Goal: Information Seeking & Learning: Find specific fact

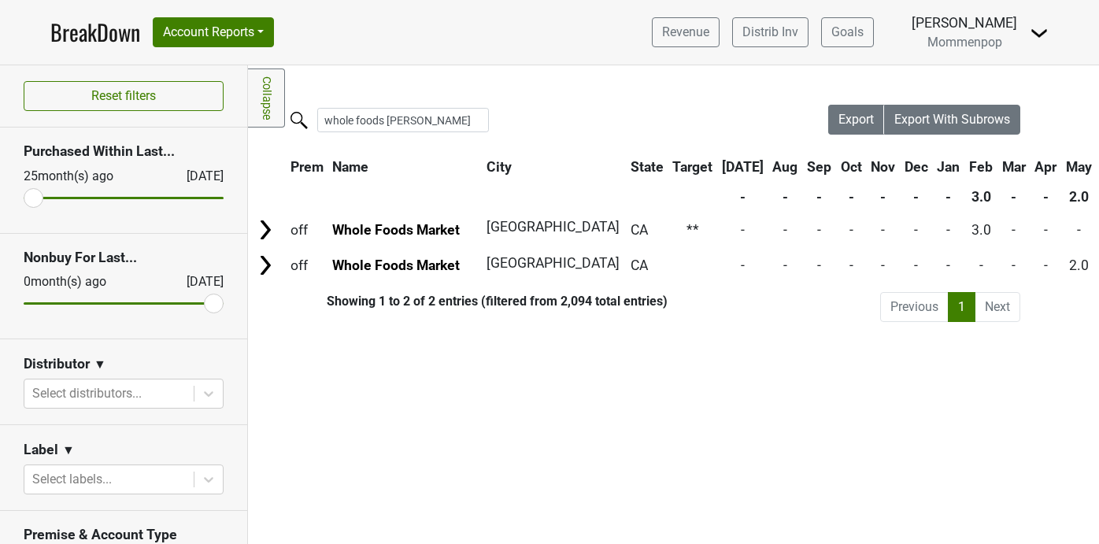
click at [374, 120] on input "whole foods [PERSON_NAME]" at bounding box center [403, 120] width 172 height 24
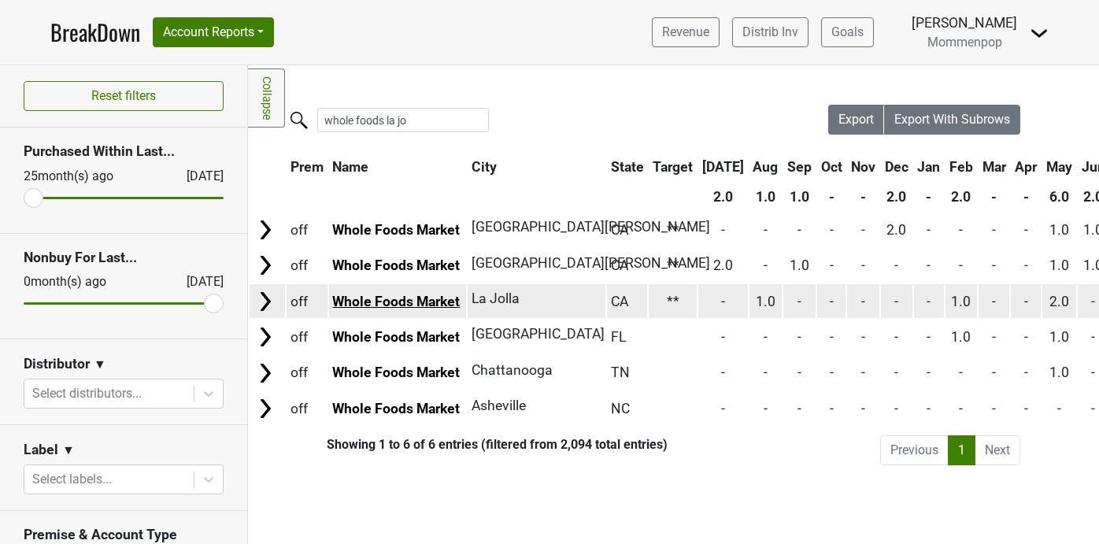
click at [438, 304] on link "Whole Foods Market" at bounding box center [396, 302] width 128 height 16
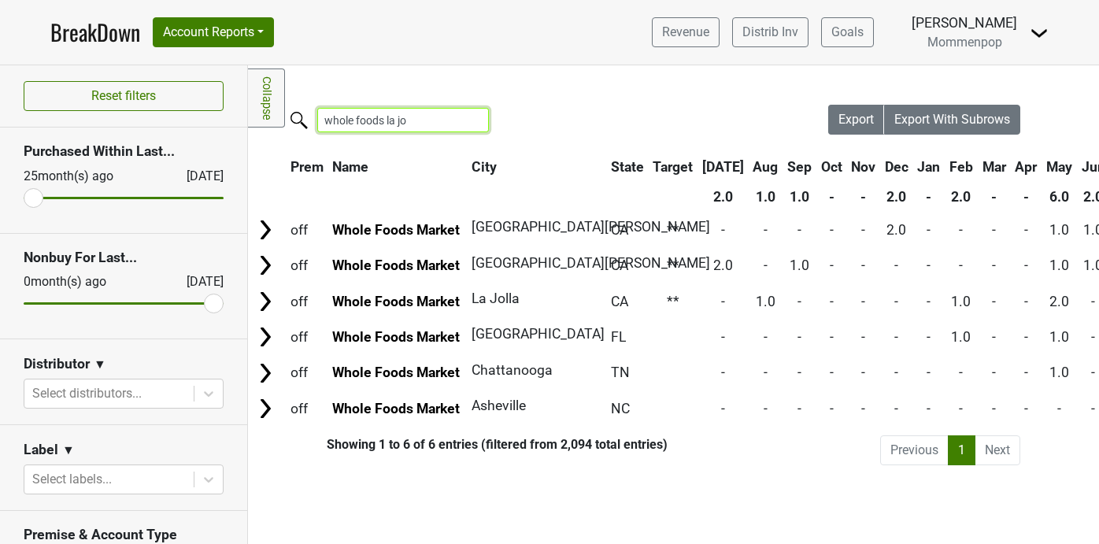
click at [429, 122] on input "whole foods la jo" at bounding box center [403, 120] width 172 height 24
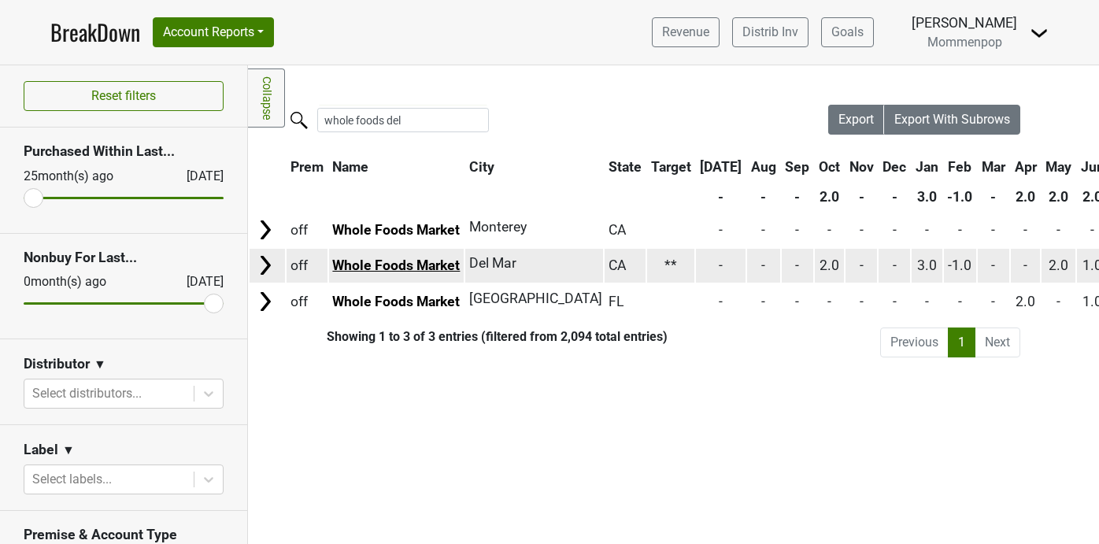
click at [424, 262] on link "Whole Foods Market" at bounding box center [396, 265] width 128 height 16
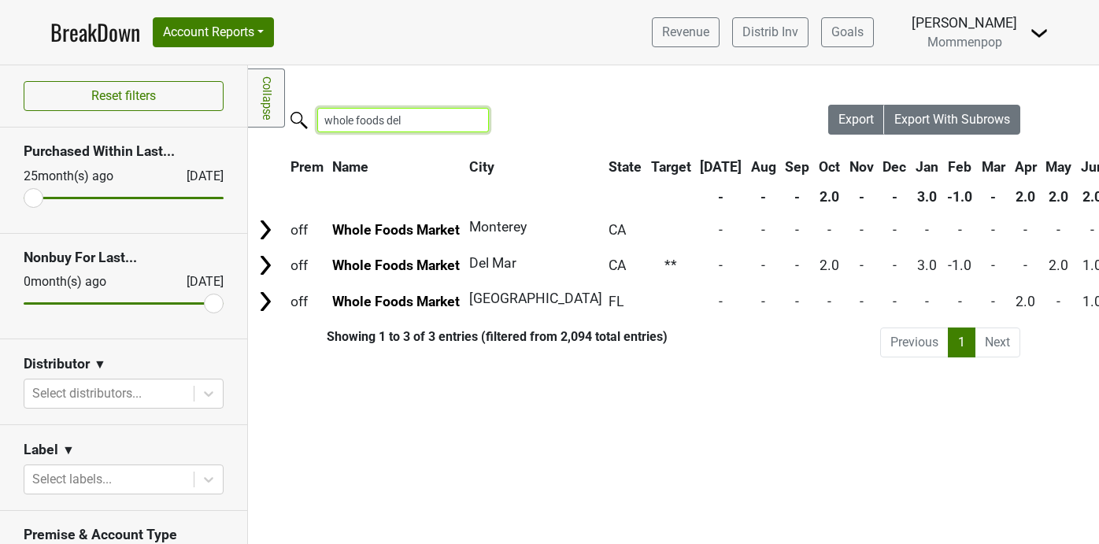
click at [419, 121] on input "whole foods del" at bounding box center [403, 120] width 172 height 24
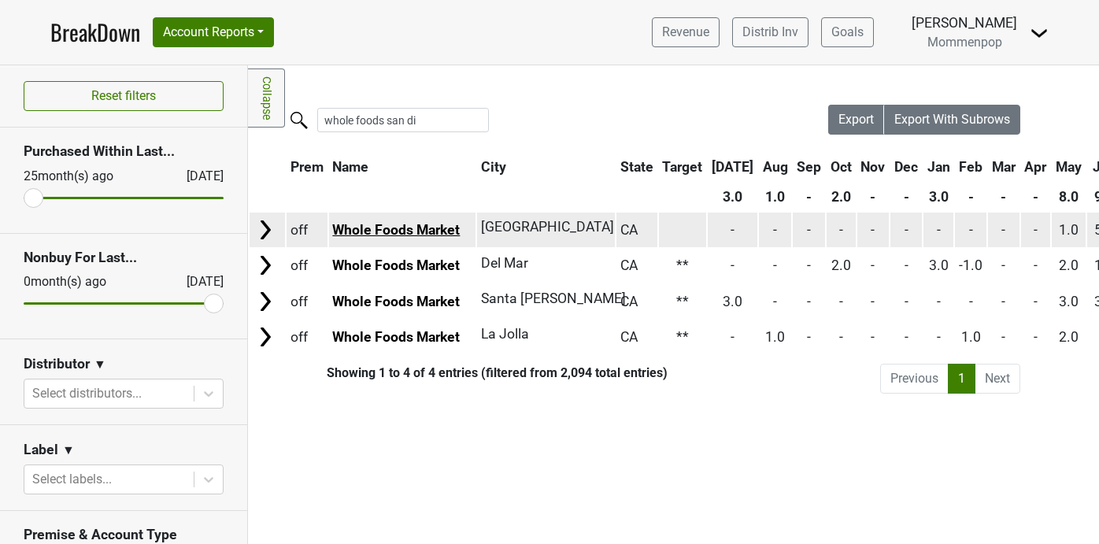
click at [428, 228] on link "Whole Foods Market" at bounding box center [396, 230] width 128 height 16
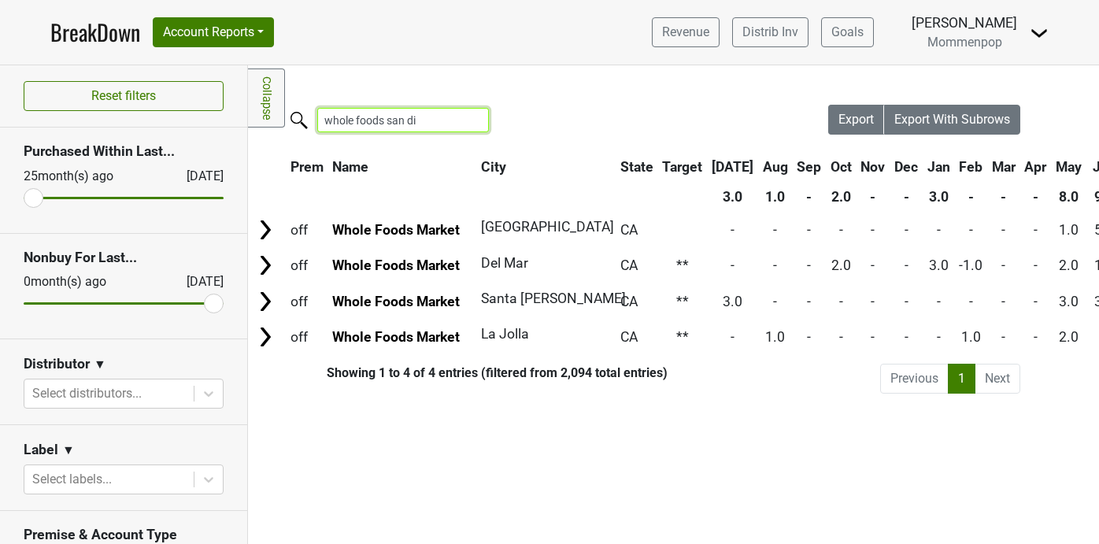
click at [420, 122] on input "whole foods san di" at bounding box center [403, 120] width 172 height 24
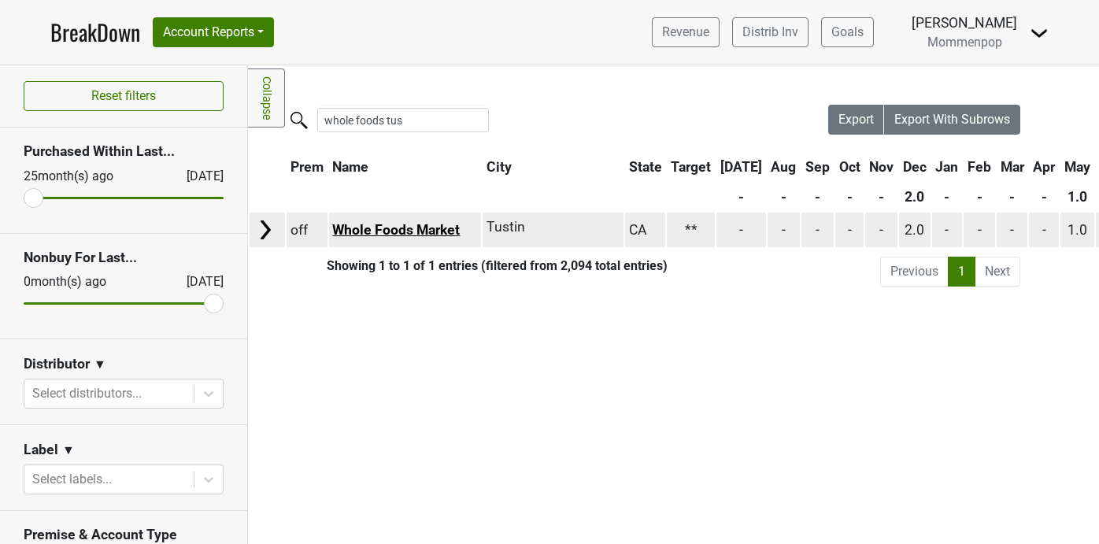
click at [420, 228] on link "Whole Foods Market" at bounding box center [396, 230] width 128 height 16
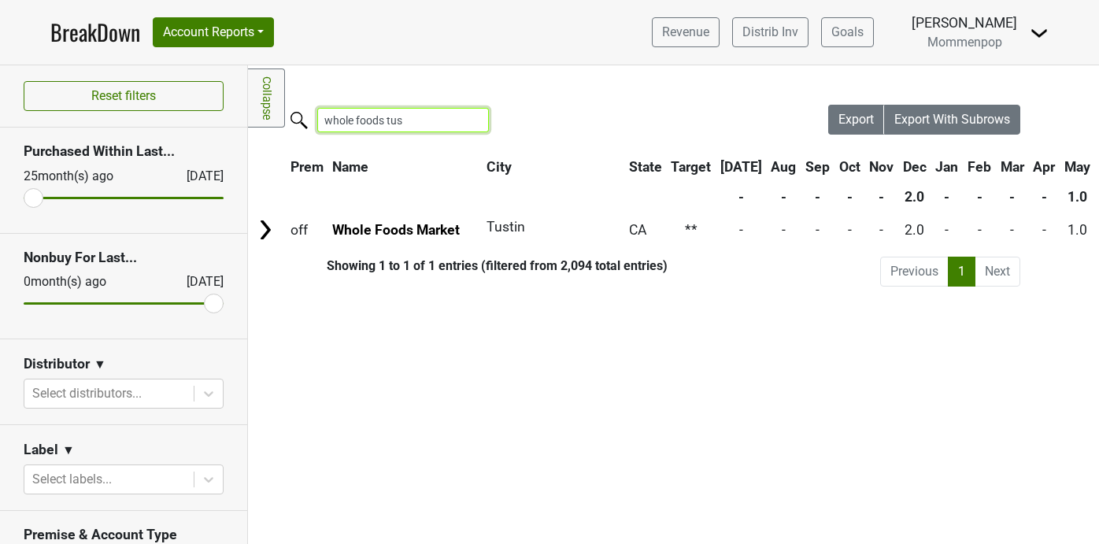
click at [407, 122] on input "whole foods tus" at bounding box center [403, 120] width 172 height 24
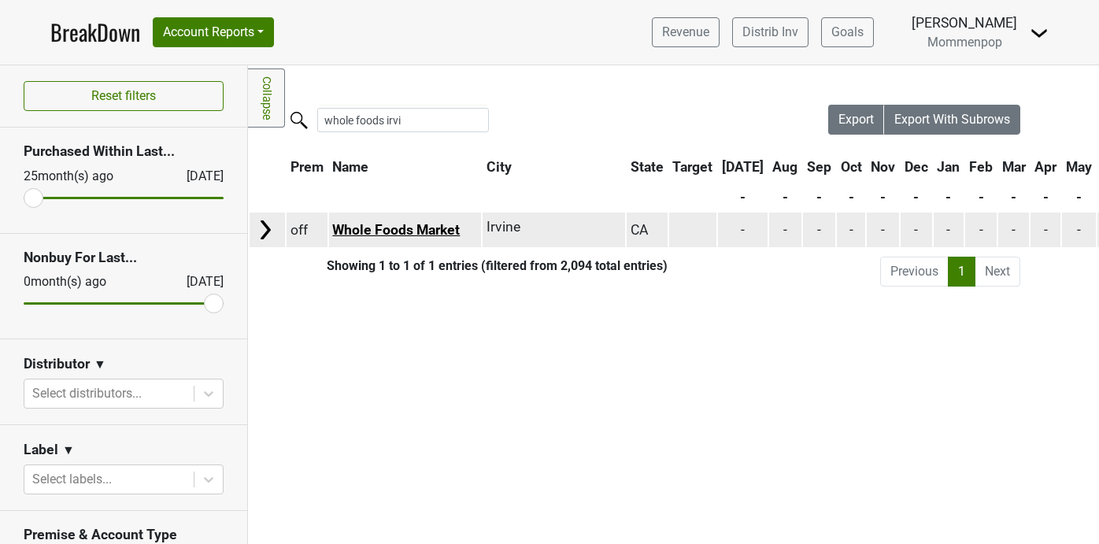
click at [391, 224] on link "Whole Foods Market" at bounding box center [396, 230] width 128 height 16
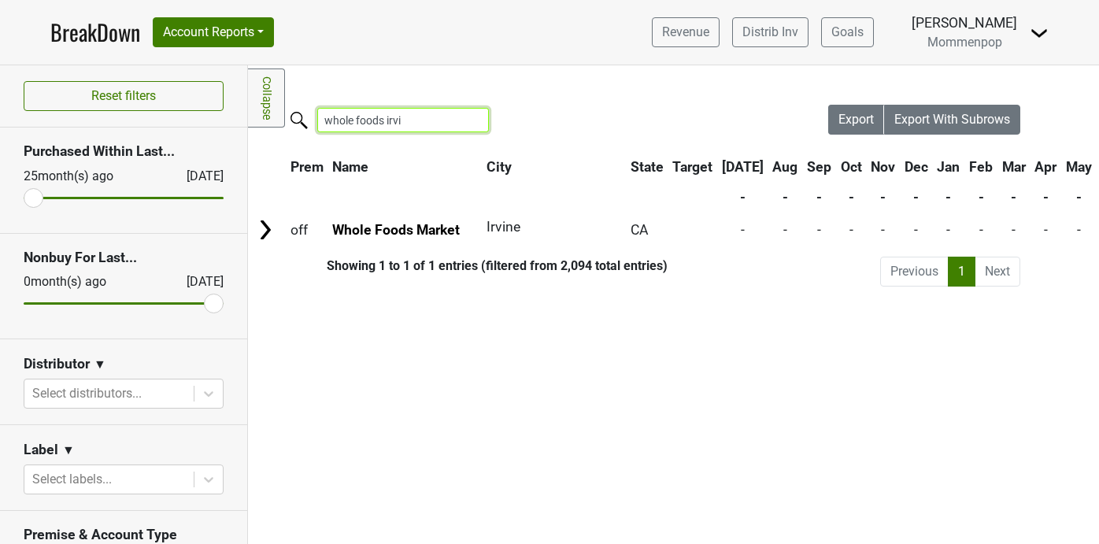
click at [411, 123] on input "whole foods irvi" at bounding box center [403, 120] width 172 height 24
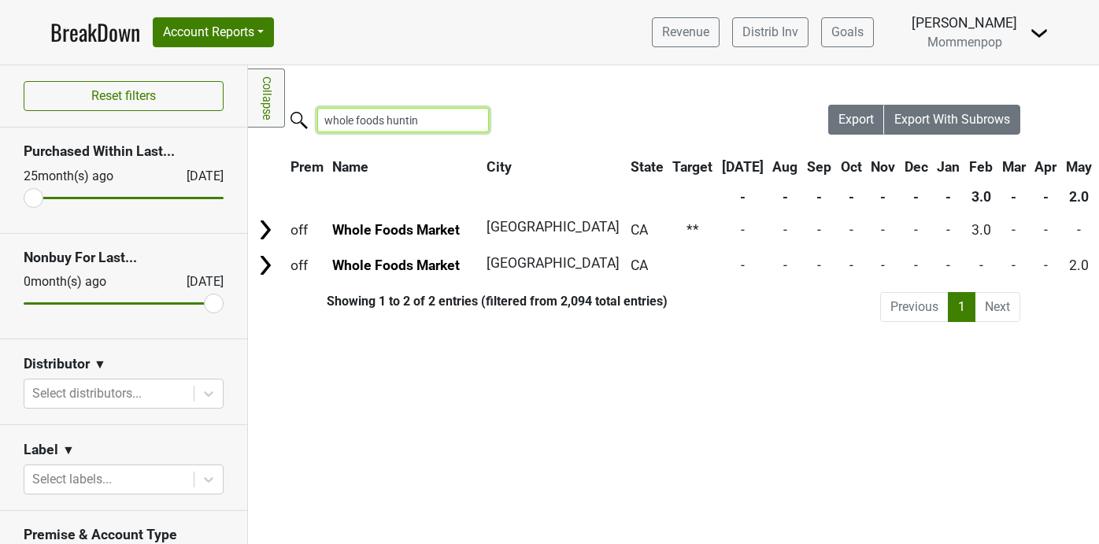
drag, startPoint x: 427, startPoint y: 122, endPoint x: 286, endPoint y: 137, distance: 142.5
click at [286, 137] on div "whole foods huntin" at bounding box center [538, 122] width 580 height 34
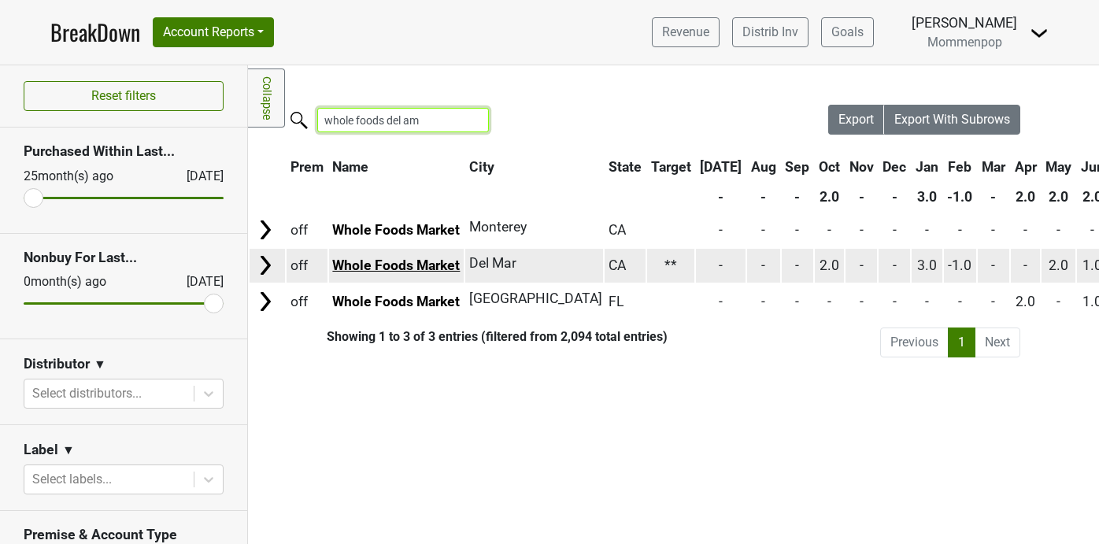
type input "whole foods del am"
click at [429, 265] on link "Whole Foods Market" at bounding box center [396, 265] width 128 height 16
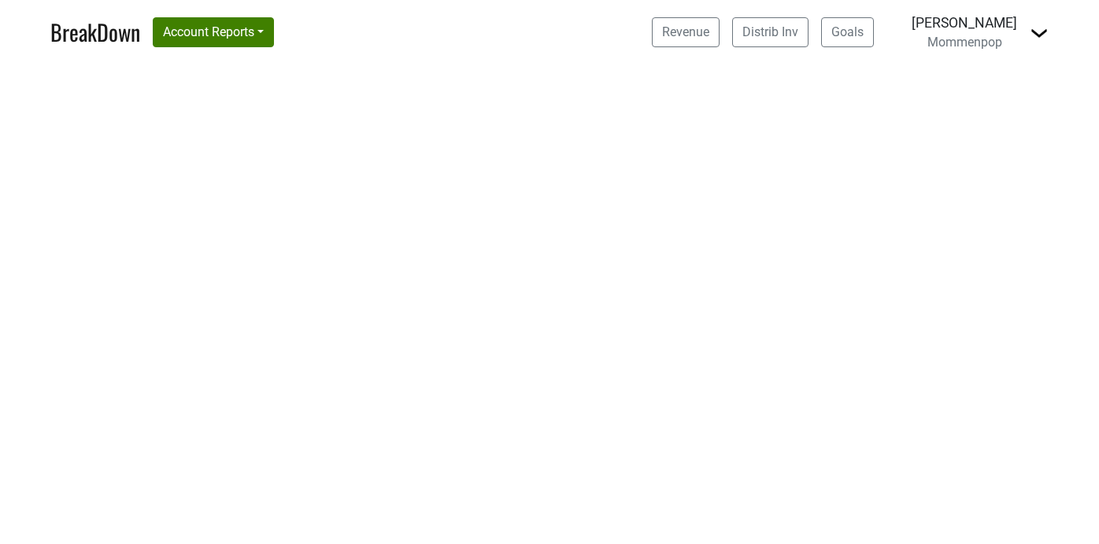
select select "CA"
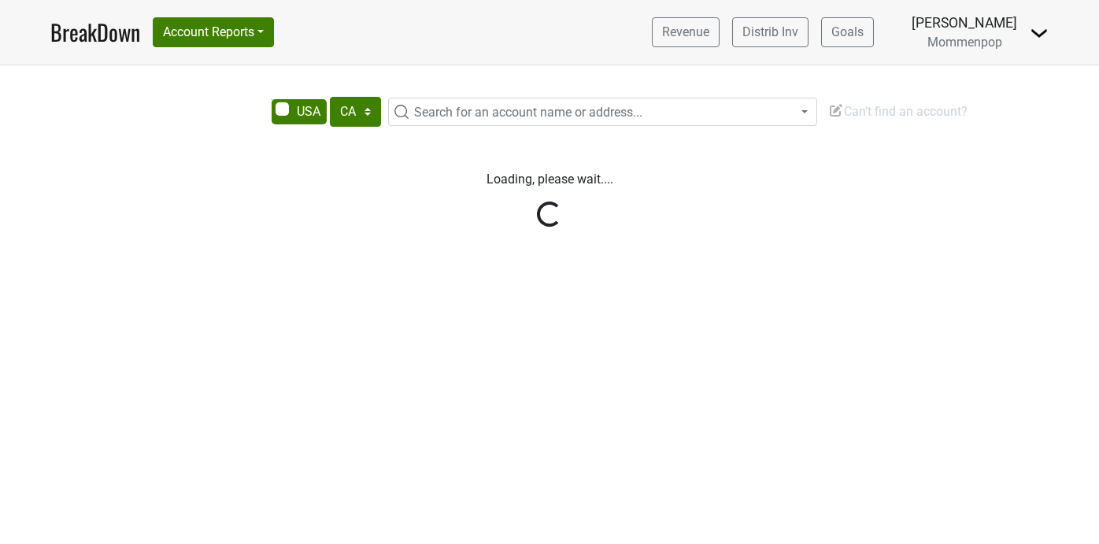
select select "CA"
